Goal: Task Accomplishment & Management: Complete application form

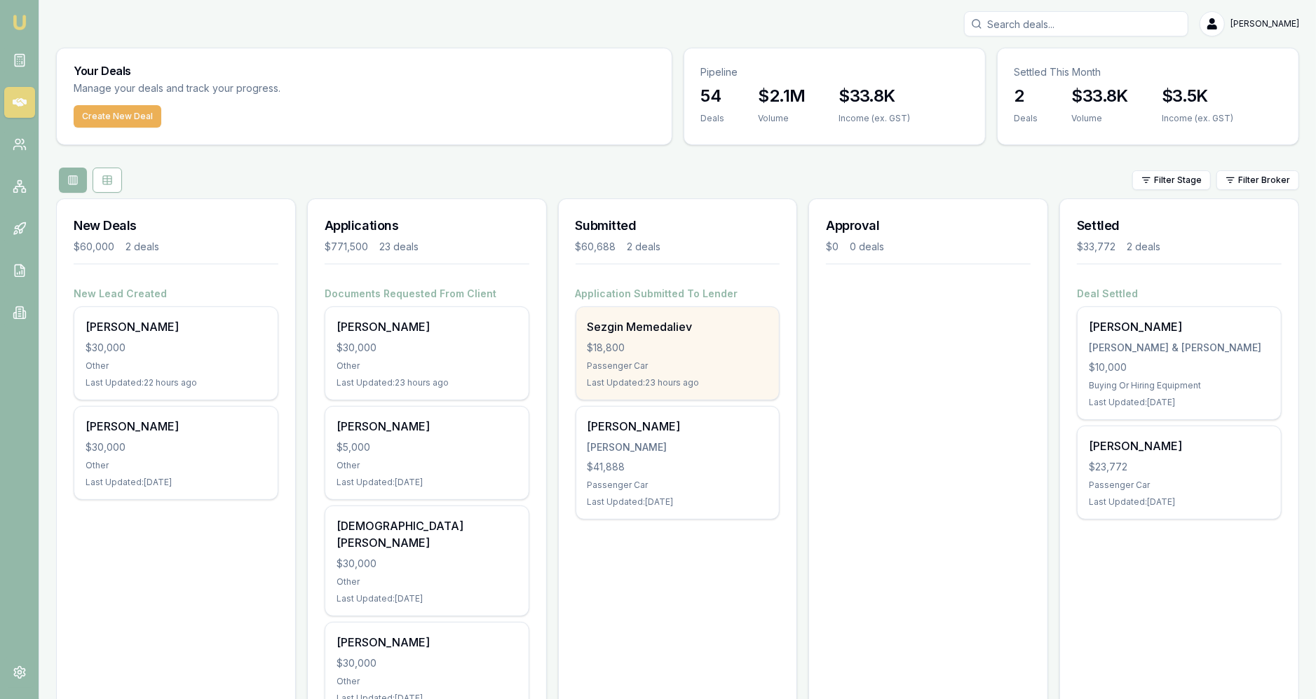
click at [763, 364] on div "Passenger Car" at bounding box center [677, 365] width 181 height 11
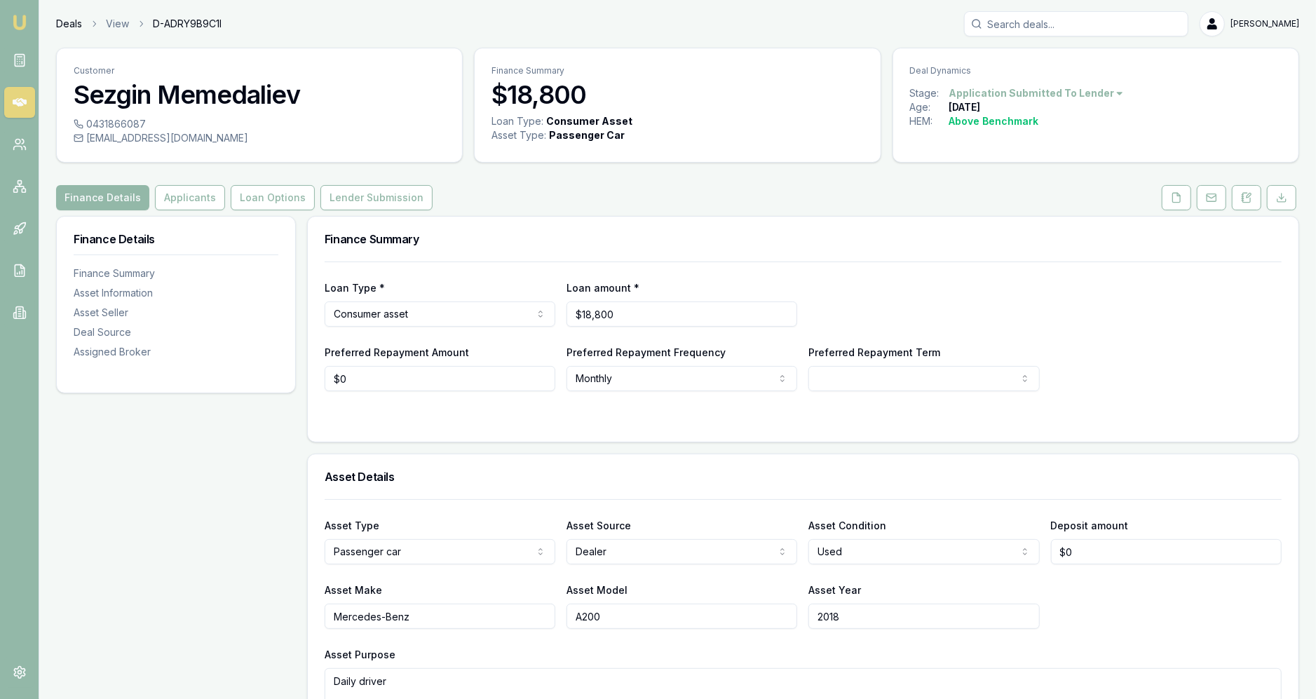
click at [61, 21] on link "Deals" at bounding box center [69, 24] width 26 height 14
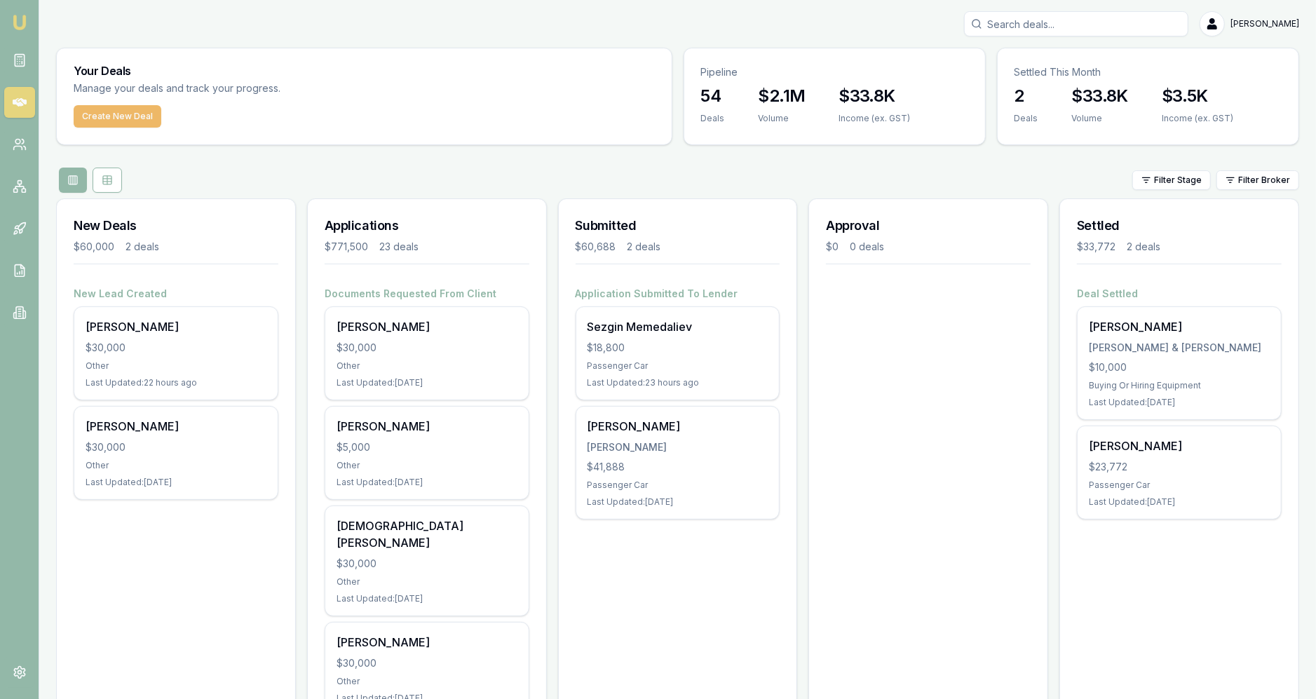
click at [127, 111] on button "Create New Deal" at bounding box center [118, 116] width 88 height 22
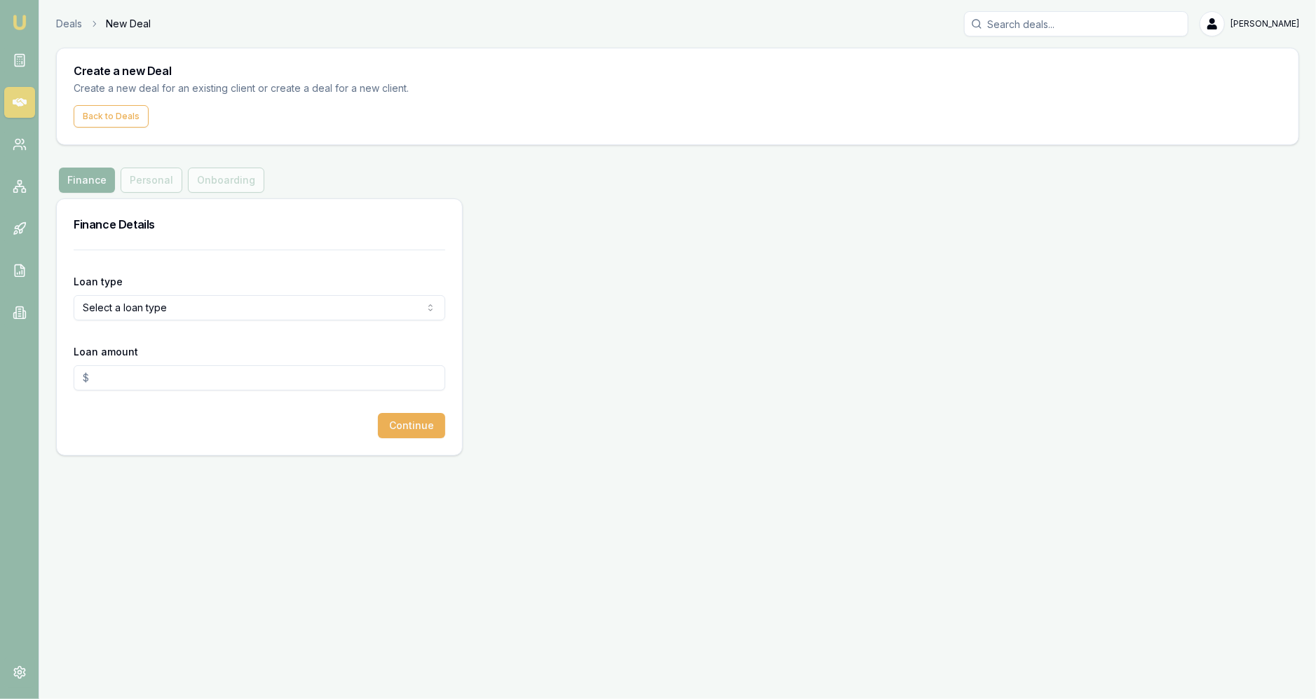
click at [224, 296] on html "Emu Broker Deals New Deal Jackson Fanfulla Toggle Menu Create a new Deal Create…" at bounding box center [658, 349] width 1316 height 699
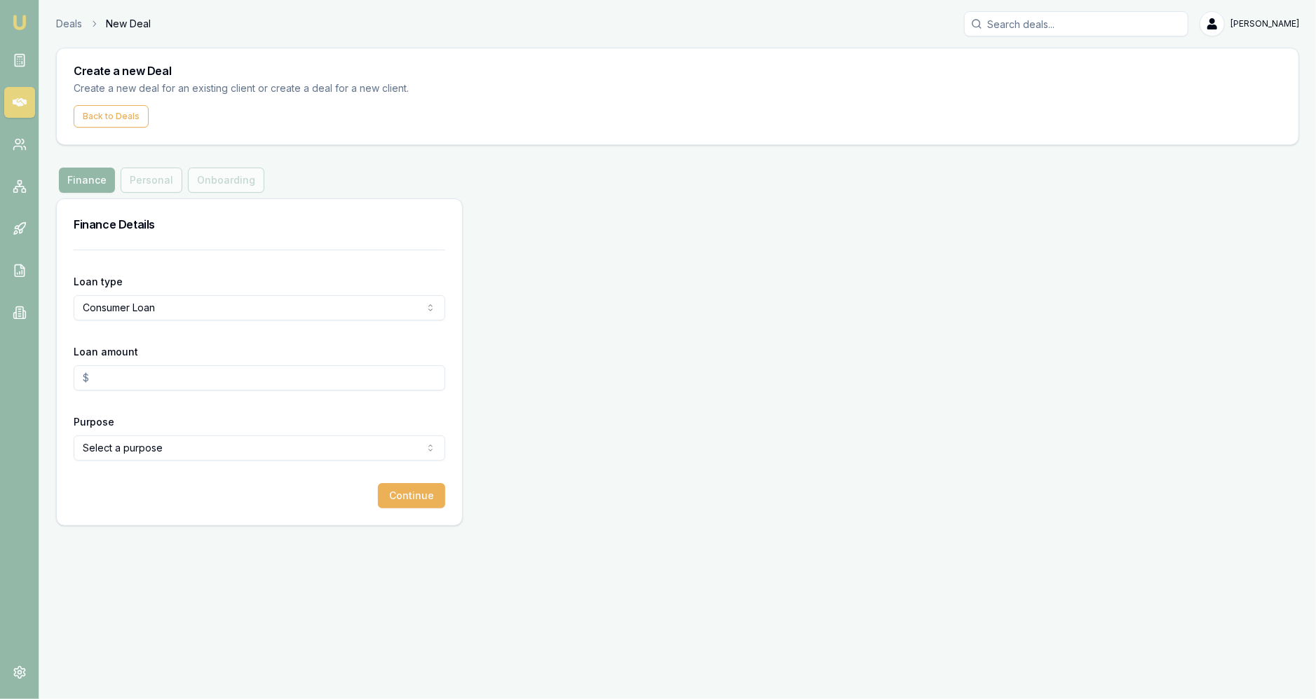
click at [178, 383] on input "Loan amount" at bounding box center [259, 377] width 371 height 25
type input "$27,000.00"
select select "OTHER"
click at [408, 489] on button "Continue" at bounding box center [411, 495] width 67 height 25
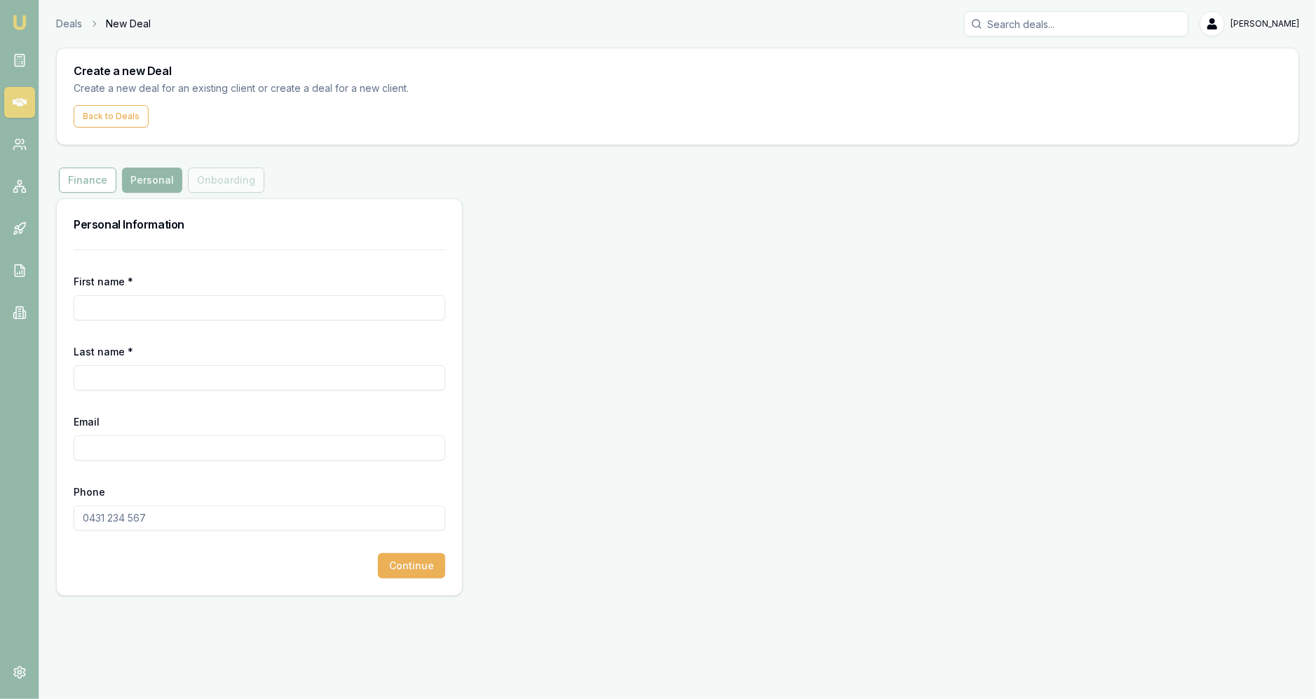
click at [233, 327] on form "First name * Last name * Email Phone Continue" at bounding box center [259, 414] width 371 height 329
click at [224, 316] on input "First name *" at bounding box center [259, 307] width 371 height 25
type input "b"
type input "Ben"
type input "Newman"
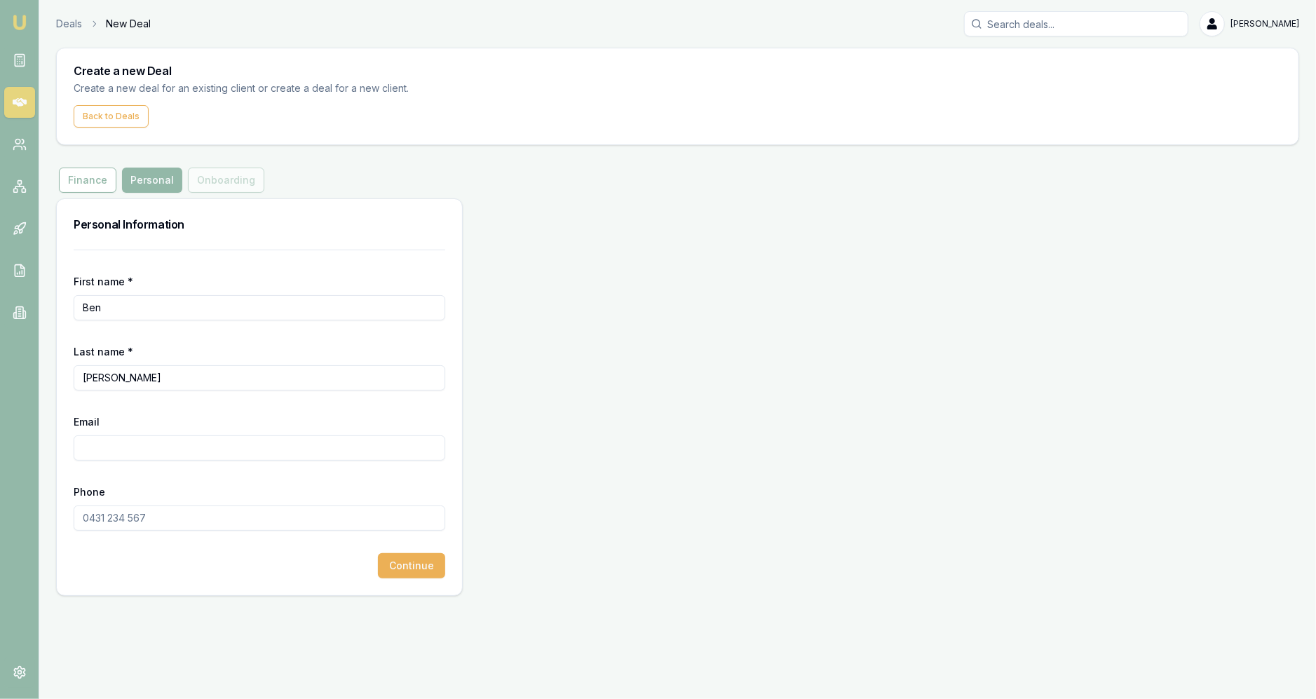
paste input "0406 894 393"
type input "0406 894 393"
click at [165, 441] on input "Email" at bounding box center [259, 447] width 371 height 25
paste input "BENJIMUN@hotmail.com"
type input "BENJIMUN@hotmail.com"
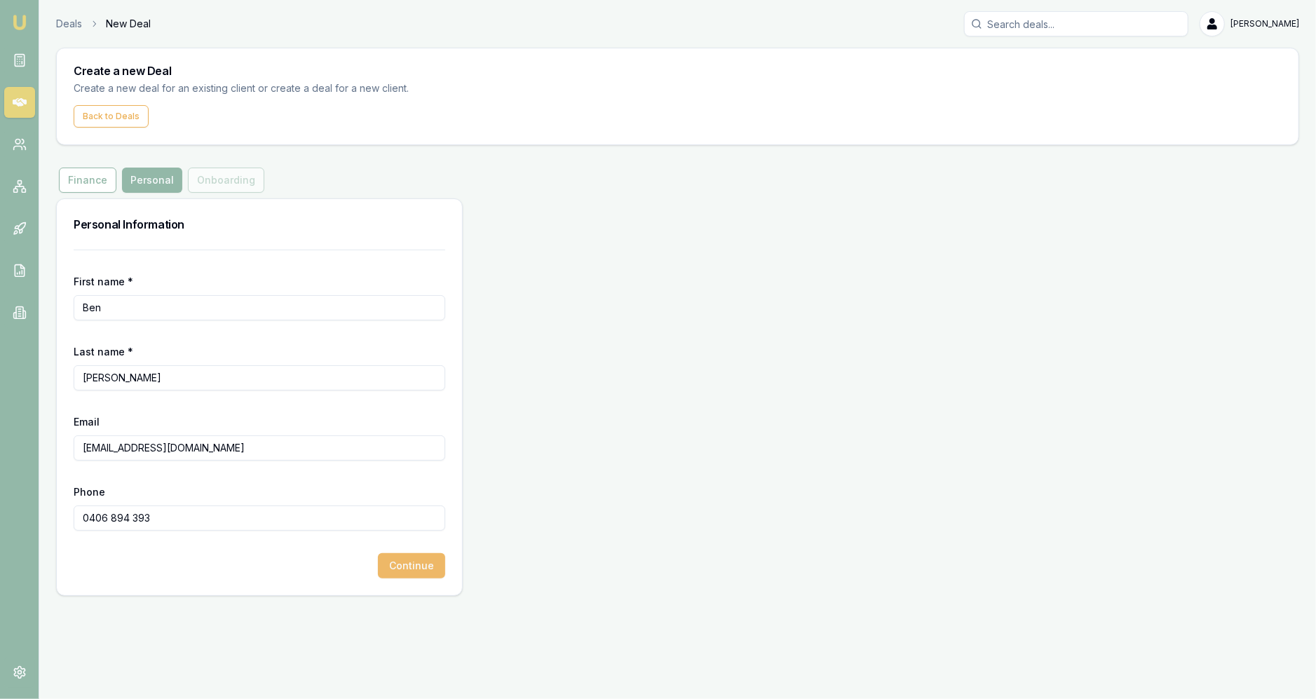
click at [409, 573] on button "Continue" at bounding box center [411, 565] width 67 height 25
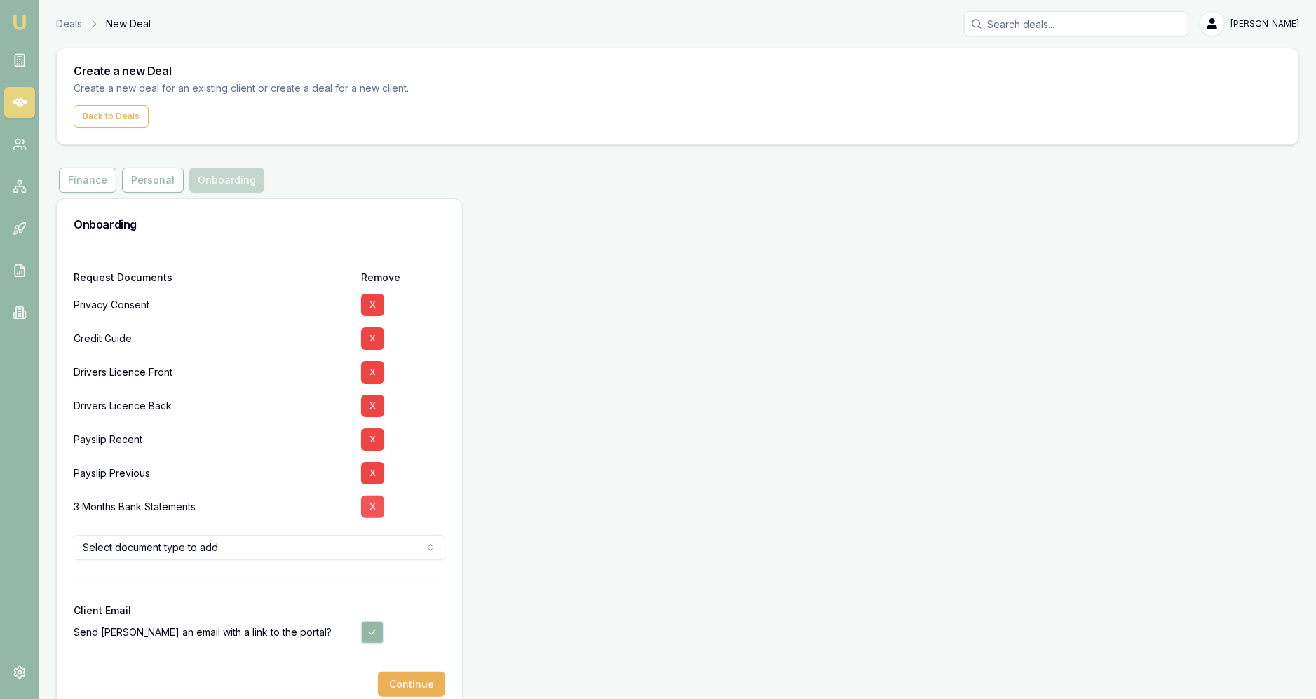
click at [373, 512] on button "X" at bounding box center [372, 507] width 23 height 22
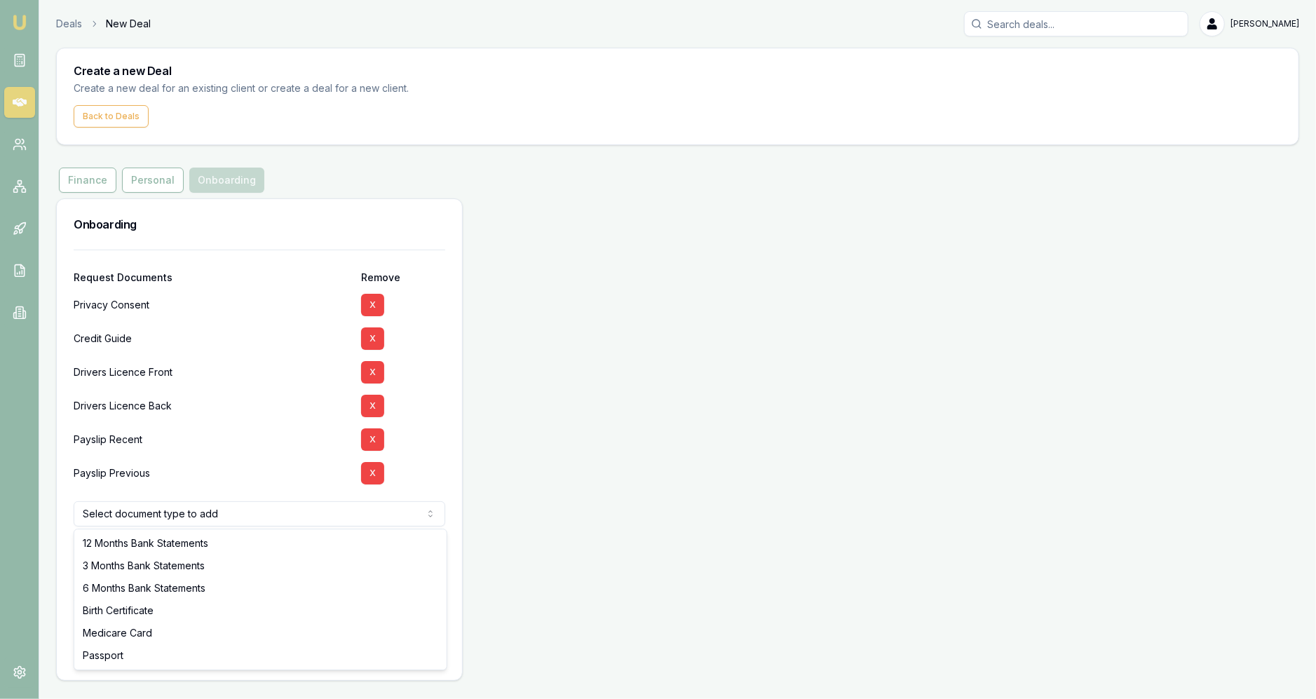
click at [371, 521] on html "Emu Broker Deals New Deal Jackson Fanfulla Toggle Menu Create a new Deal Create…" at bounding box center [658, 349] width 1316 height 699
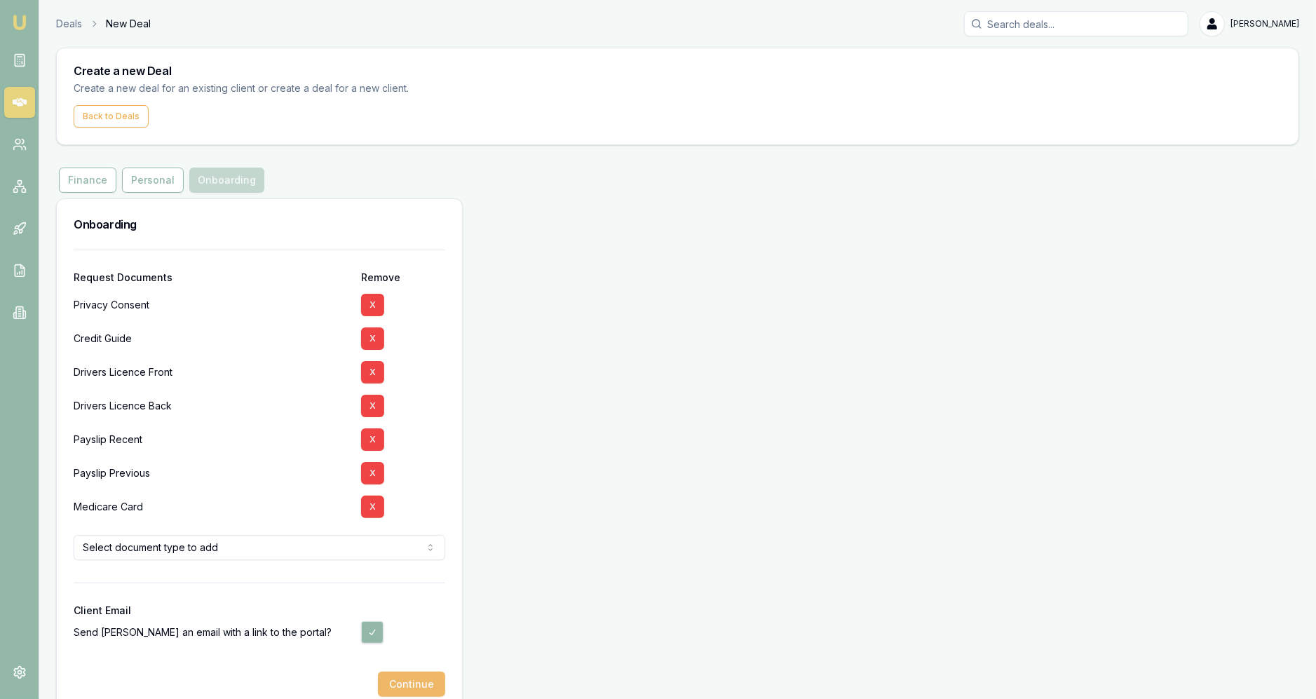
click at [390, 681] on button "Continue" at bounding box center [411, 683] width 67 height 25
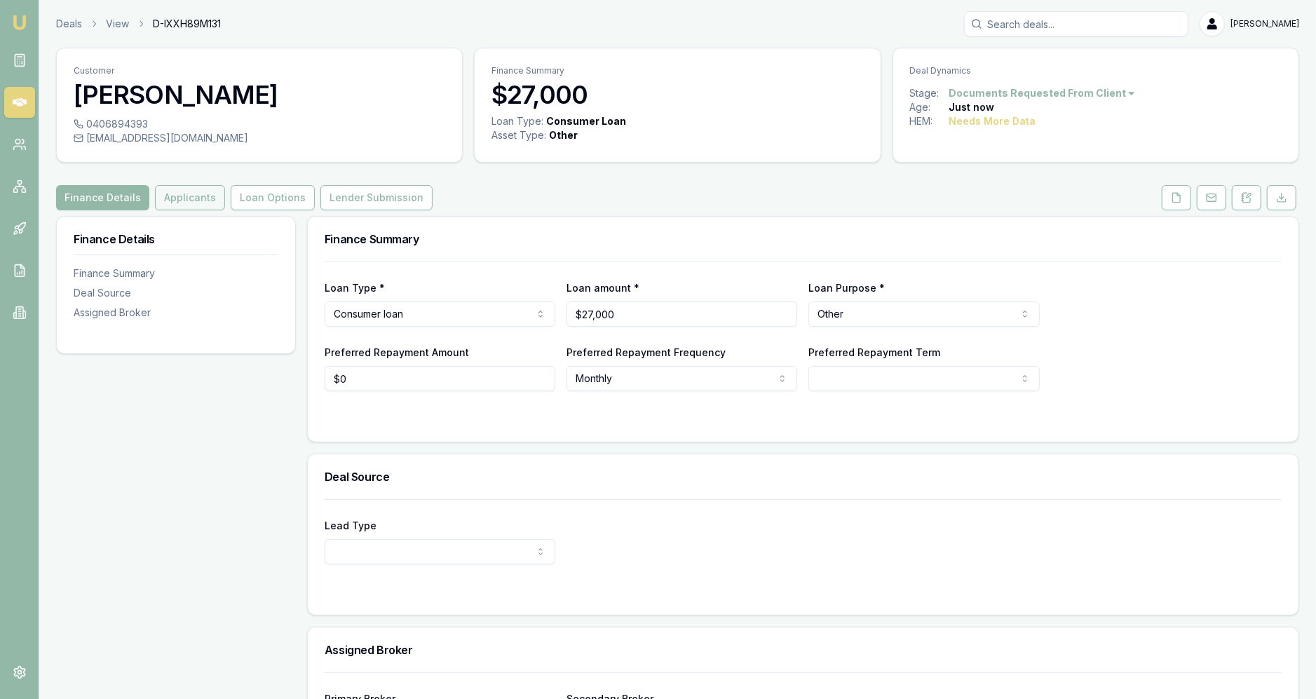
click at [189, 192] on button "Applicants" at bounding box center [190, 197] width 70 height 25
